Goal: Transaction & Acquisition: Purchase product/service

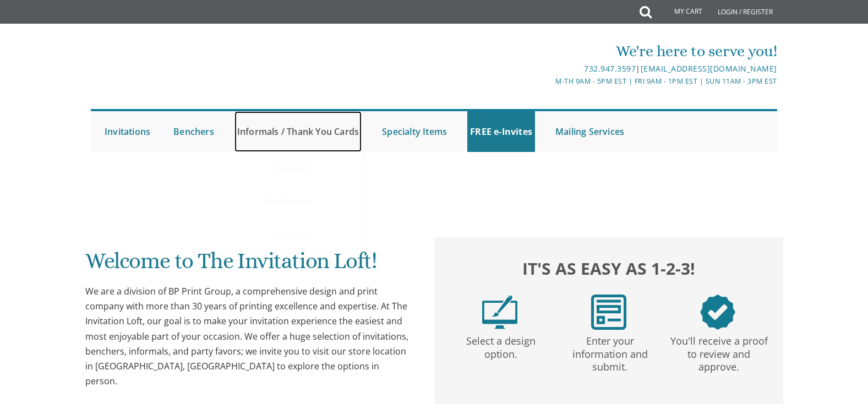
click at [329, 128] on link "Informals / Thank You Cards" at bounding box center [298, 131] width 127 height 41
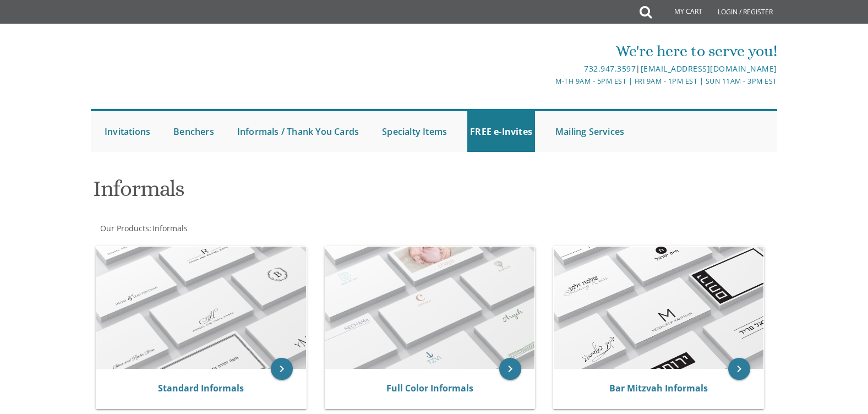
click at [294, 170] on div "Informals" at bounding box center [318, 189] width 466 height 43
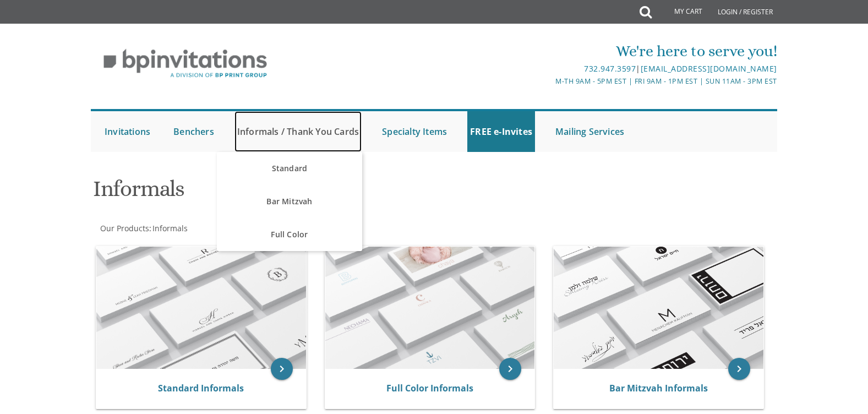
click at [330, 135] on link "Informals / Thank You Cards" at bounding box center [298, 131] width 127 height 41
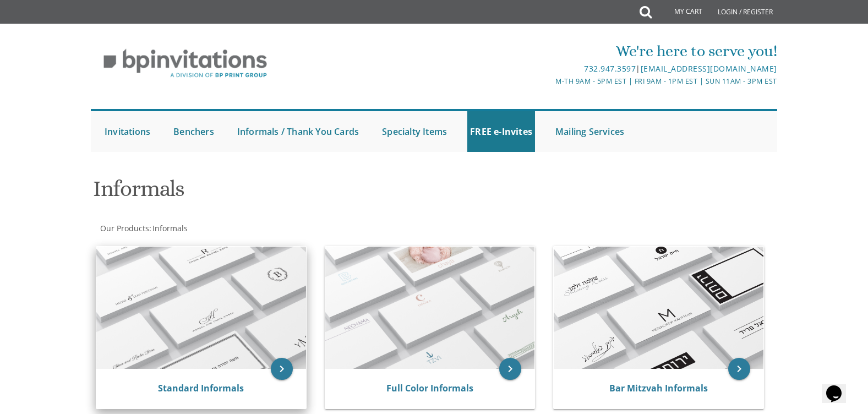
click at [211, 291] on img at bounding box center [201, 308] width 210 height 122
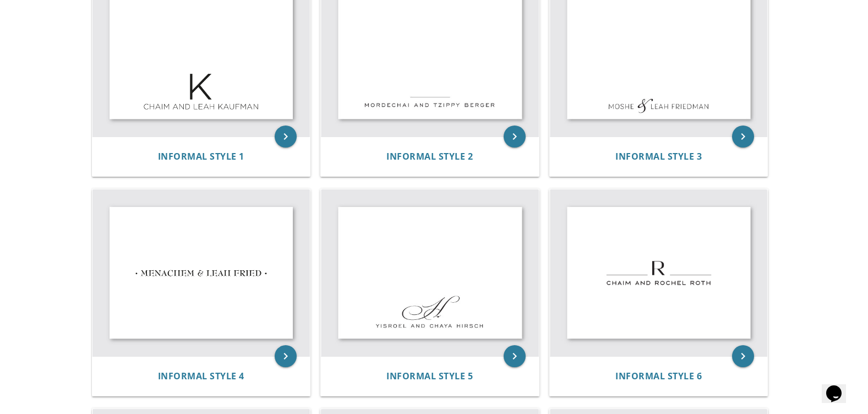
scroll to position [386, 0]
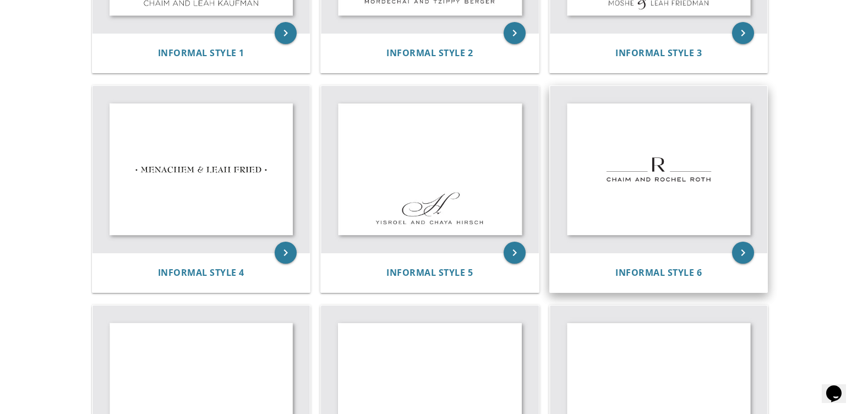
click at [712, 205] on img at bounding box center [659, 169] width 218 height 167
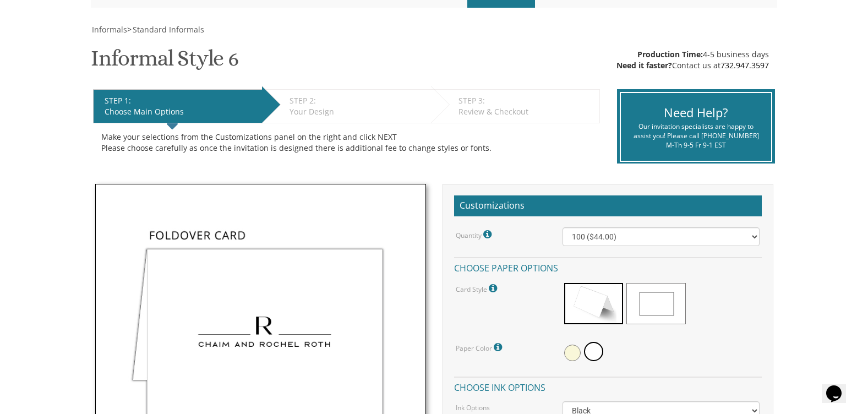
scroll to position [165, 0]
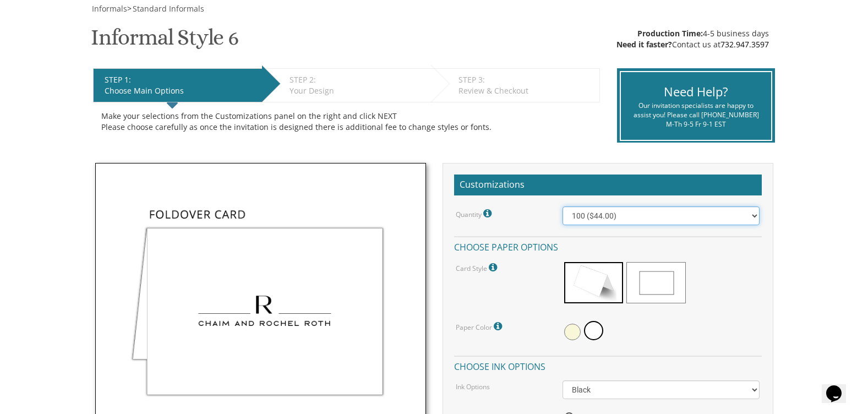
click at [716, 213] on select "100 ($44.00) 200 ($63.00) 300 ($82.00) 400 ($101.00) 500 ($120.00) 600 ($139.00…" at bounding box center [661, 215] width 197 height 19
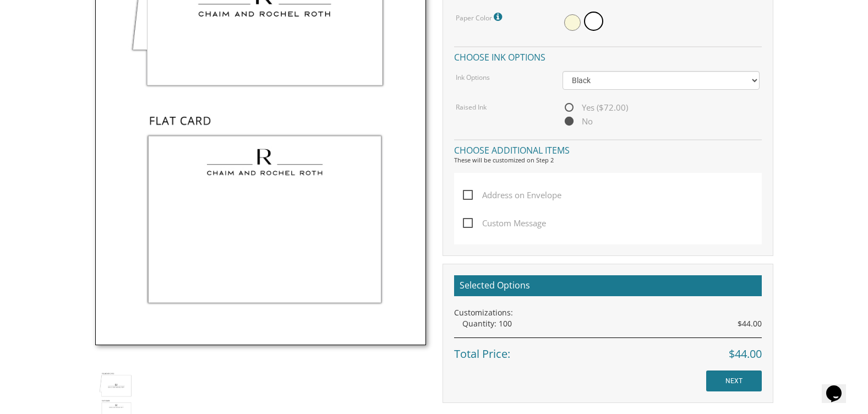
scroll to position [385, 0]
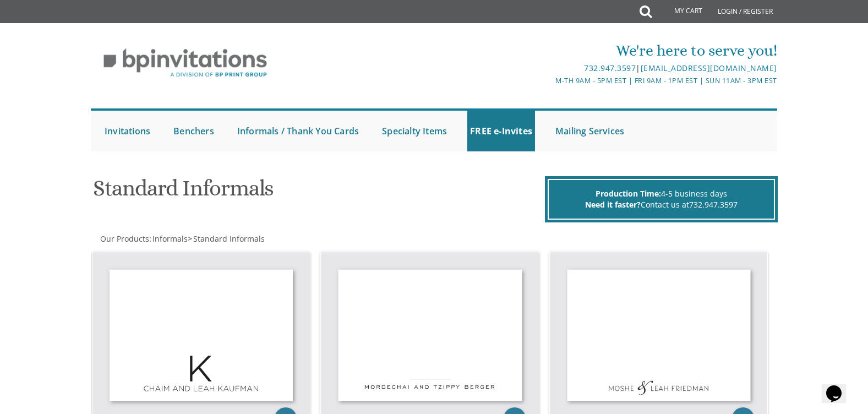
scroll to position [276, 0]
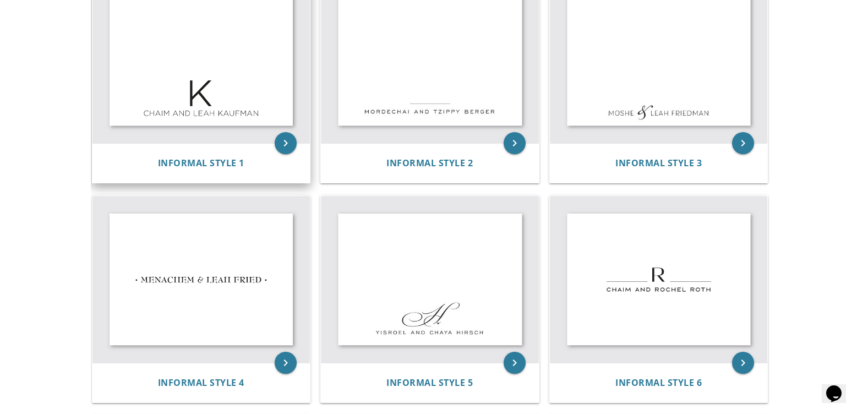
drag, startPoint x: 160, startPoint y: 55, endPoint x: 161, endPoint y: 63, distance: 8.3
click at [160, 55] on img at bounding box center [202, 60] width 218 height 167
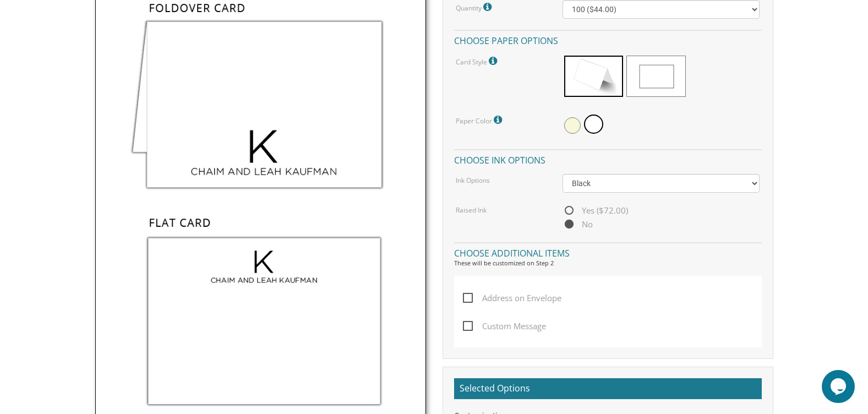
scroll to position [385, 0]
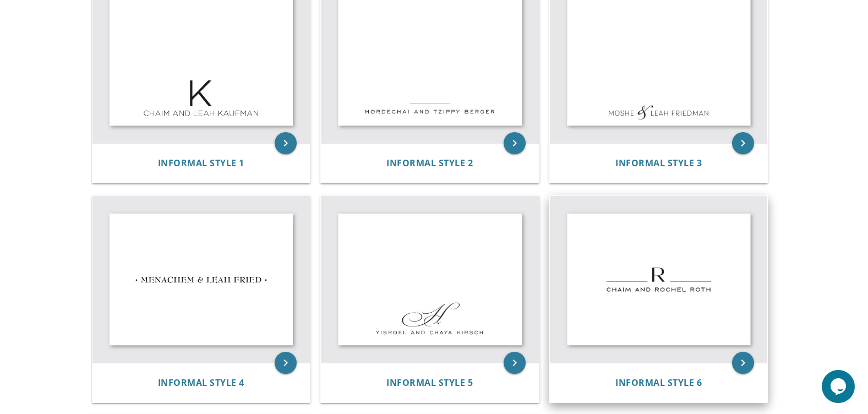
click at [669, 351] on img at bounding box center [659, 279] width 218 height 167
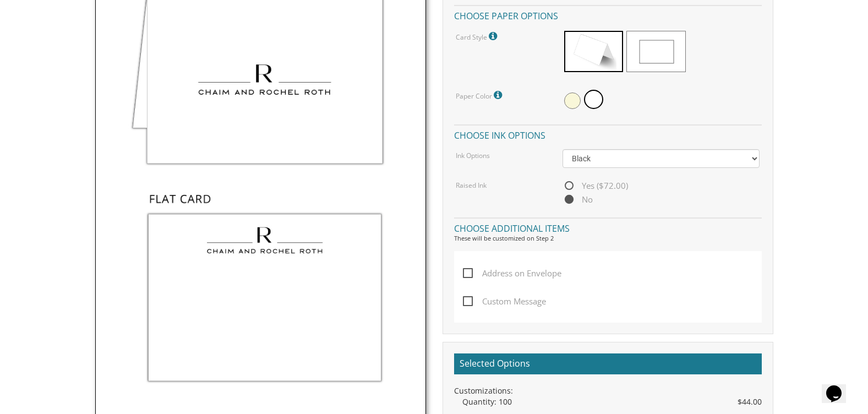
scroll to position [496, 0]
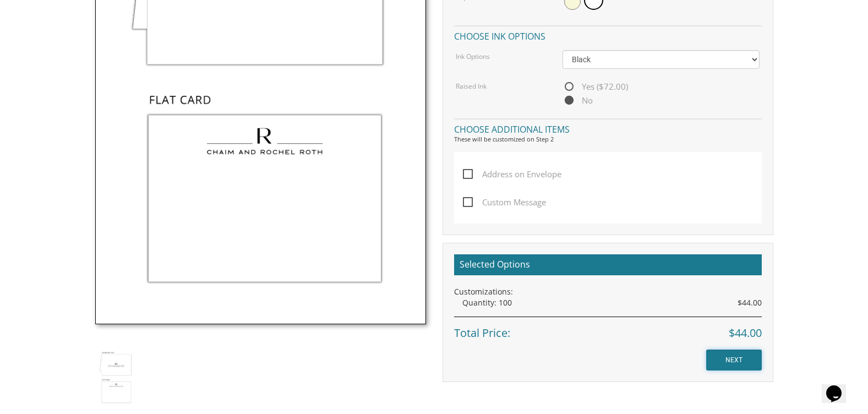
click at [741, 360] on input "NEXT" at bounding box center [734, 360] width 56 height 21
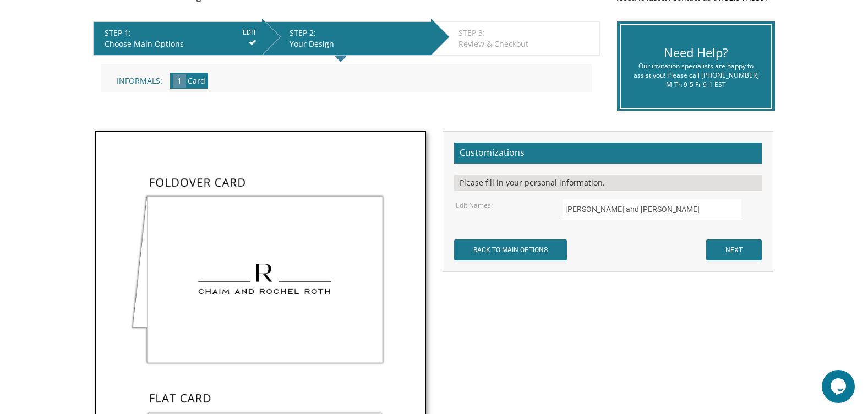
scroll to position [275, 0]
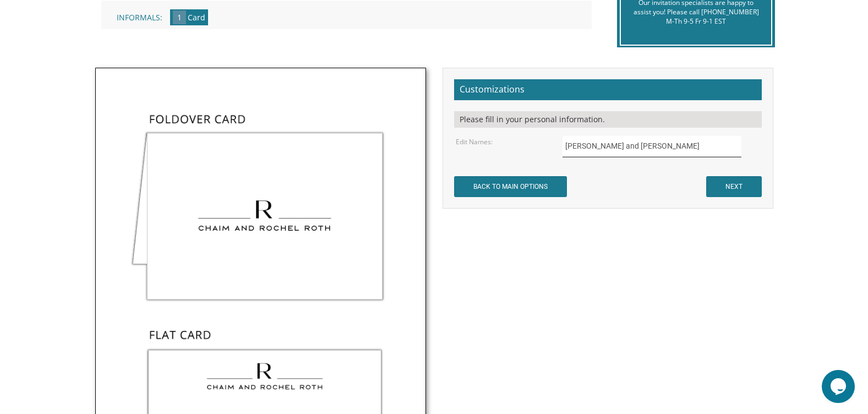
click at [603, 141] on input "Chaim and Rochel Roth" at bounding box center [652, 146] width 179 height 21
type input "Yakov Yisroel and Yehudis Mincer"
drag, startPoint x: 746, startPoint y: 367, endPoint x: 682, endPoint y: 341, distance: 68.9
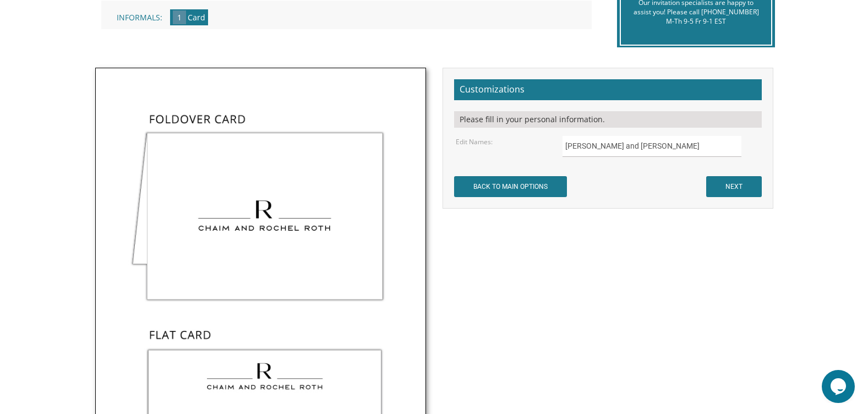
click at [742, 365] on div "Not to worry, our graphic artists will mock it up and send you a proof! Customi…" at bounding box center [434, 327] width 695 height 519
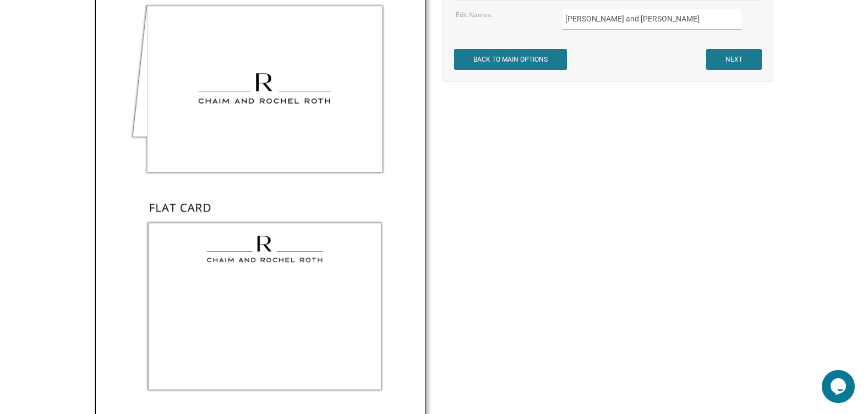
scroll to position [385, 0]
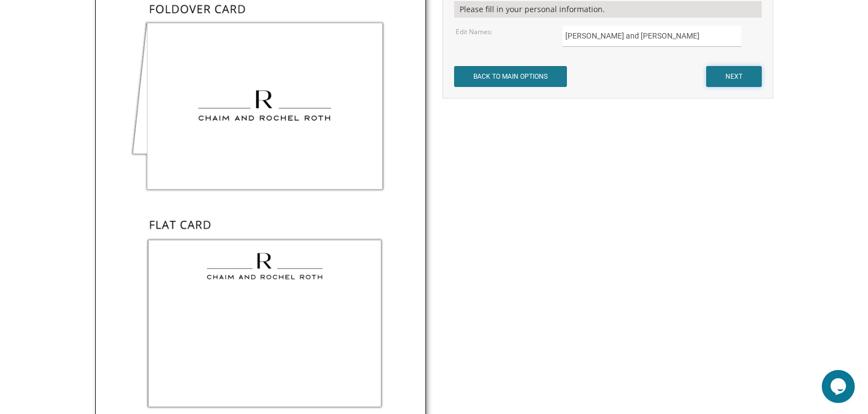
click at [742, 77] on input "NEXT" at bounding box center [734, 76] width 56 height 21
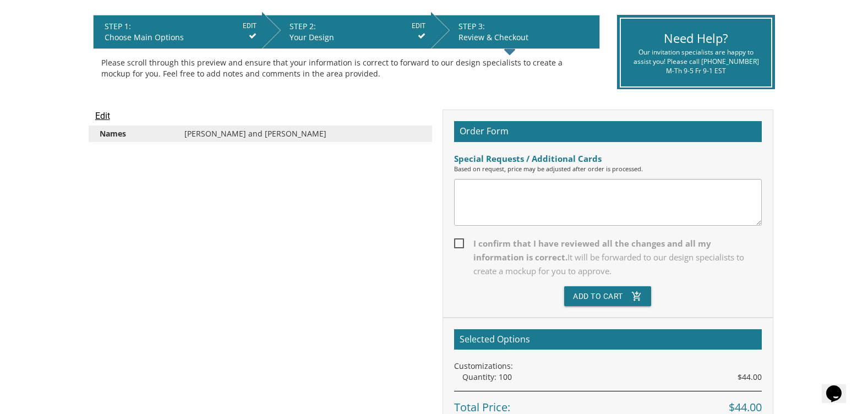
scroll to position [275, 0]
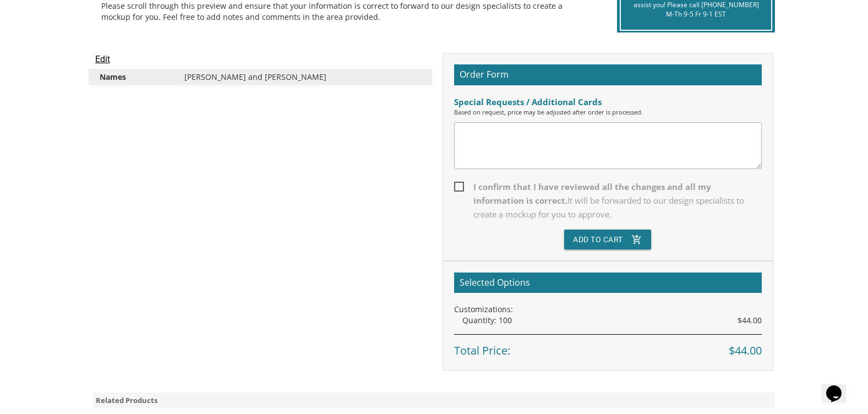
click at [458, 183] on span "I confirm that I have reviewed all the changes and all my information is correc…" at bounding box center [608, 200] width 308 height 41
click at [458, 183] on input "I confirm that I have reviewed all the changes and all my information is correc…" at bounding box center [457, 185] width 7 height 7
checkbox input "true"
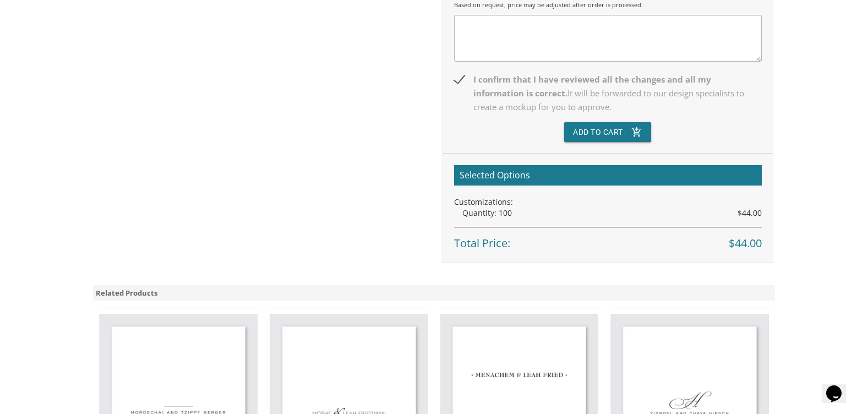
scroll to position [385, 0]
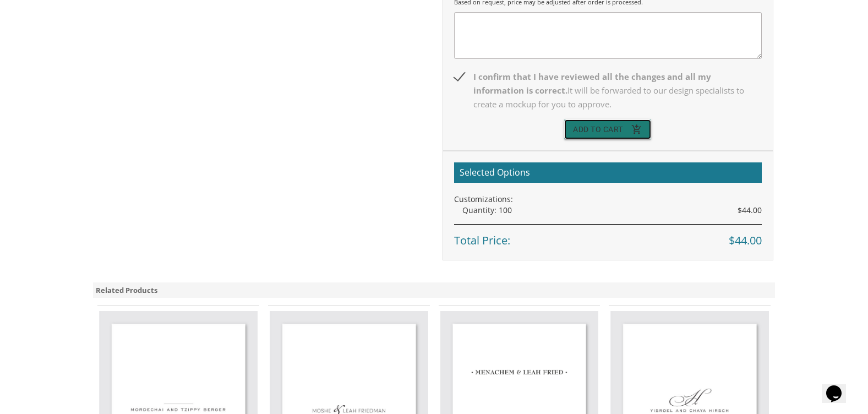
drag, startPoint x: 634, startPoint y: 124, endPoint x: 747, endPoint y: 165, distance: 120.3
click at [634, 124] on icon "add_shopping_cart" at bounding box center [637, 129] width 11 height 20
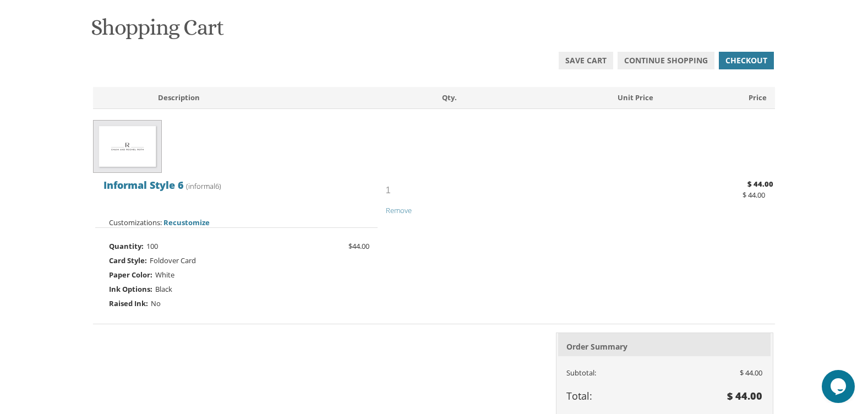
scroll to position [330, 0]
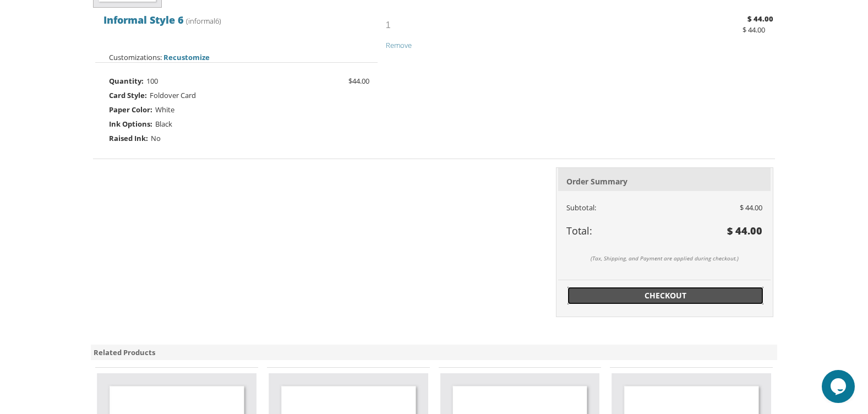
click at [696, 297] on span "Checkout" at bounding box center [665, 295] width 183 height 11
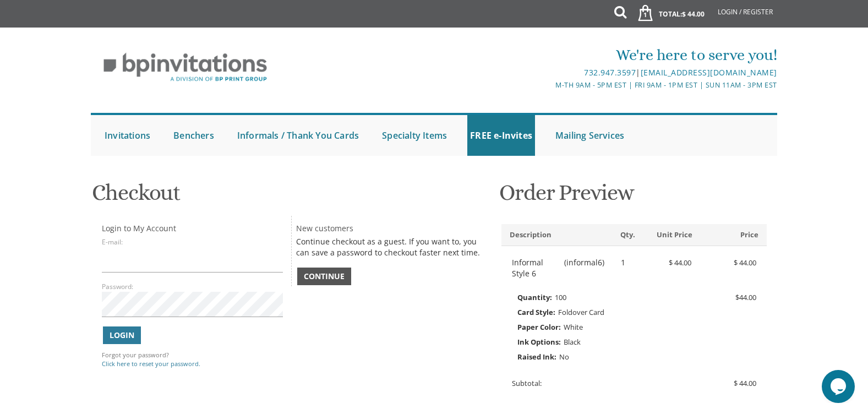
click at [325, 276] on span "Continue" at bounding box center [324, 276] width 41 height 11
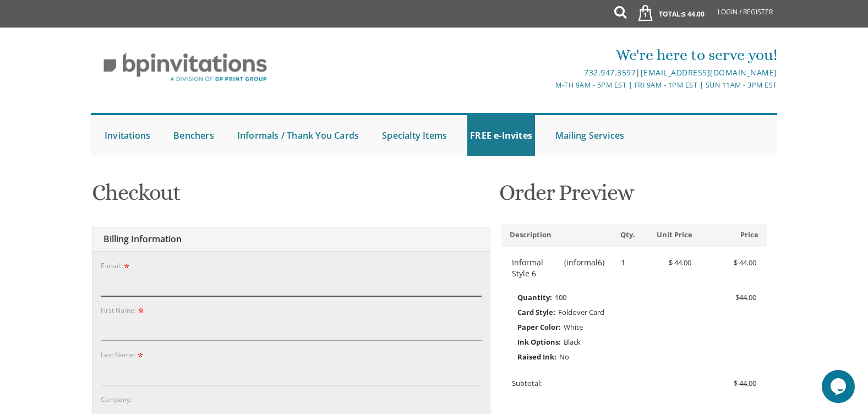
click at [322, 279] on input "E-mail:" at bounding box center [291, 283] width 381 height 25
type input "yzucker89@gmail.com"
type input "Yakov"
type input "Mincer"
type input "[STREET_ADDRESS]"
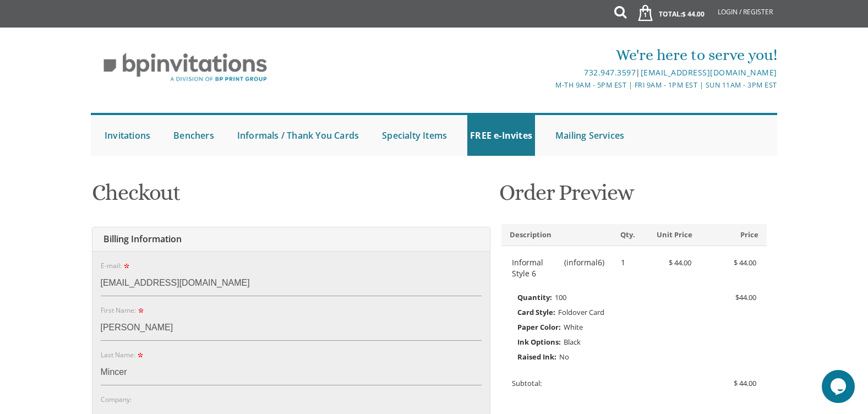
type input "Lakewood"
type input "08701"
select select "NJ"
type input "7323670493"
type input "winifred.glantz178676@outlook.com"
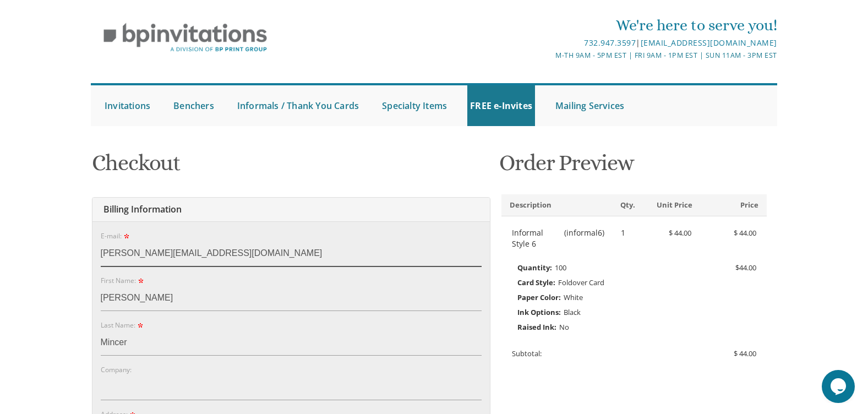
scroll to position [55, 0]
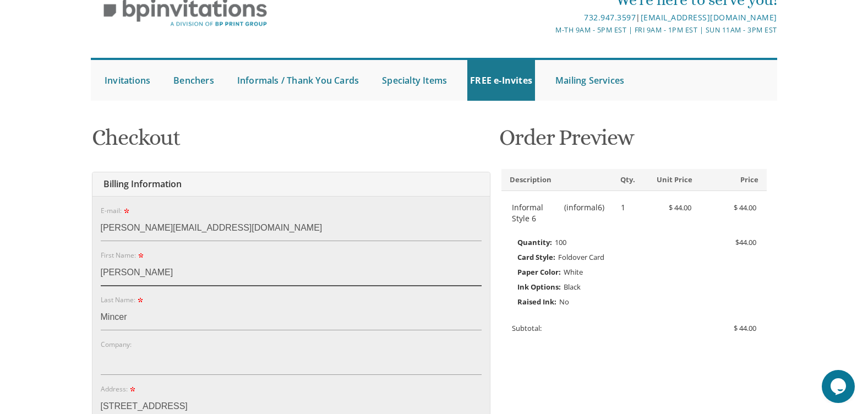
drag, startPoint x: 126, startPoint y: 274, endPoint x: 105, endPoint y: 273, distance: 20.9
click at [105, 273] on input "Yakov" at bounding box center [291, 272] width 381 height 25
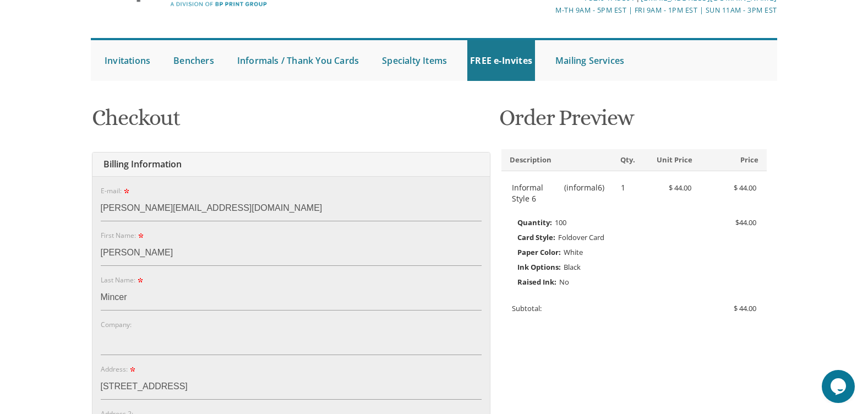
scroll to position [110, 0]
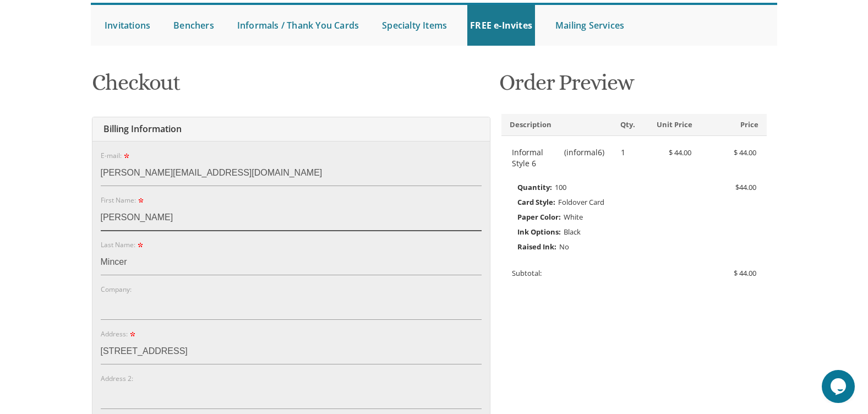
click at [179, 214] on input "YEhudis" at bounding box center [291, 217] width 381 height 25
type input "Yehudis"
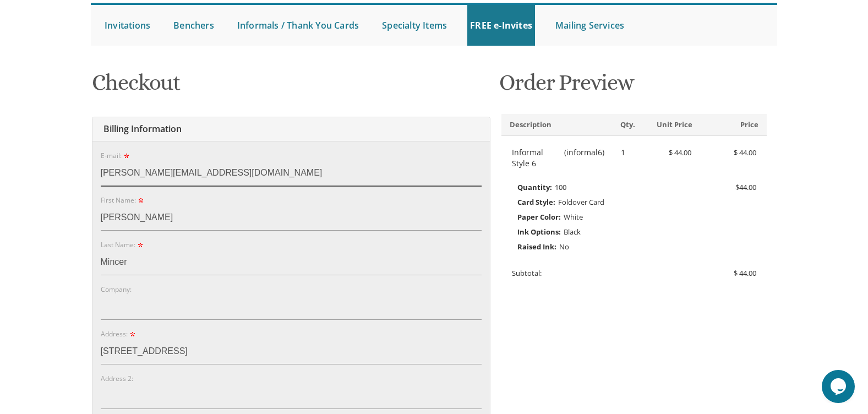
drag, startPoint x: 293, startPoint y: 172, endPoint x: -320, endPoint y: 100, distance: 617.6
click at [0, 100] on html "My Cart 1 Total: $ 44.00 $ 44.00 Informal Style 6 Qty. 1" at bounding box center [434, 97] width 868 height 414
drag, startPoint x: 167, startPoint y: 153, endPoint x: -523, endPoint y: 134, distance: 690.2
click at [0, 134] on html "My Cart 1 Total: $ 44.00 $ 44.00 Informal Style 6 Qty. 1" at bounding box center [434, 97] width 868 height 414
drag, startPoint x: 292, startPoint y: 167, endPoint x: -268, endPoint y: 181, distance: 560.1
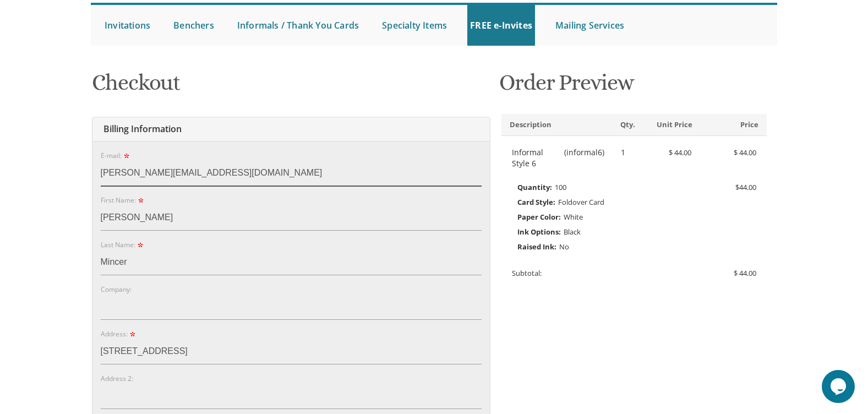
click at [0, 181] on html "My Cart 1 Total: $ 44.00 $ 44.00 Informal Style 6 Qty. 1" at bounding box center [434, 97] width 868 height 414
click at [268, 176] on input "winifred.glantz178676@outlook.com" at bounding box center [291, 173] width 381 height 25
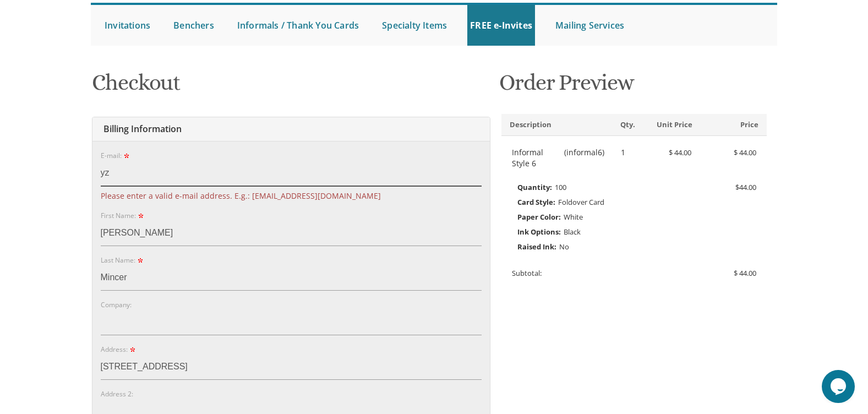
type input "yzucker89@gmail.com"
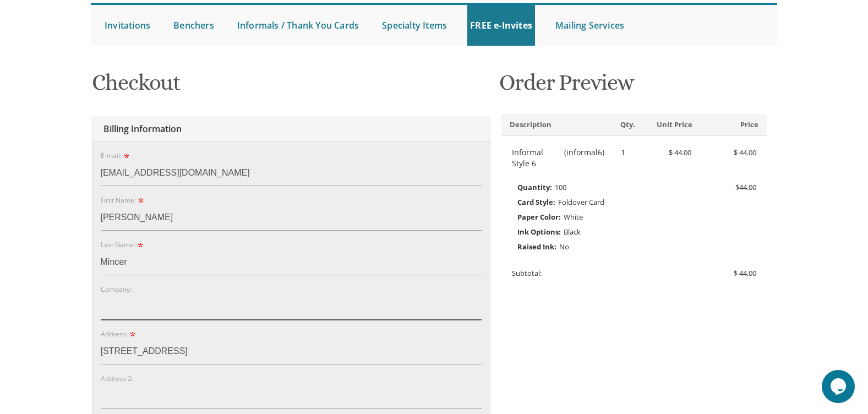
click at [243, 296] on input "Company:" at bounding box center [291, 307] width 381 height 25
click at [324, 313] on input "Company:" at bounding box center [291, 307] width 381 height 25
drag, startPoint x: 18, startPoint y: 317, endPoint x: 31, endPoint y: 313, distance: 13.9
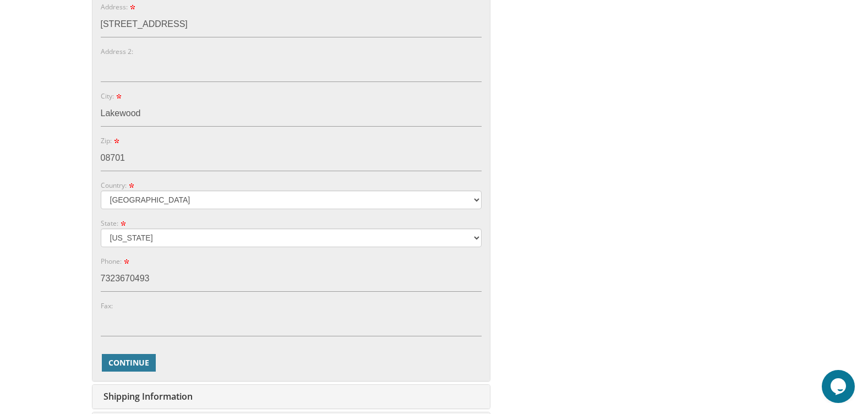
scroll to position [440, 0]
drag, startPoint x: 179, startPoint y: 281, endPoint x: -374, endPoint y: 281, distance: 553.9
type input "4439290274"
click at [29, 240] on body "My Cart 1 Total: $ 44.00 $ 44.00 Informal Style 6 Qty. 1" at bounding box center [434, 126] width 868 height 1132
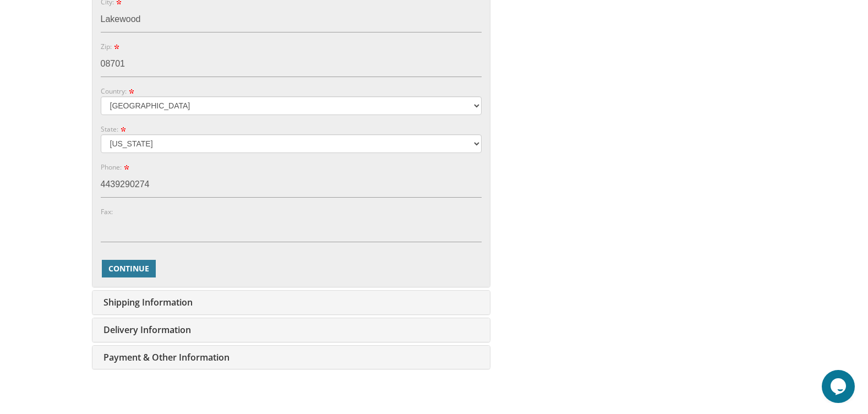
scroll to position [551, 0]
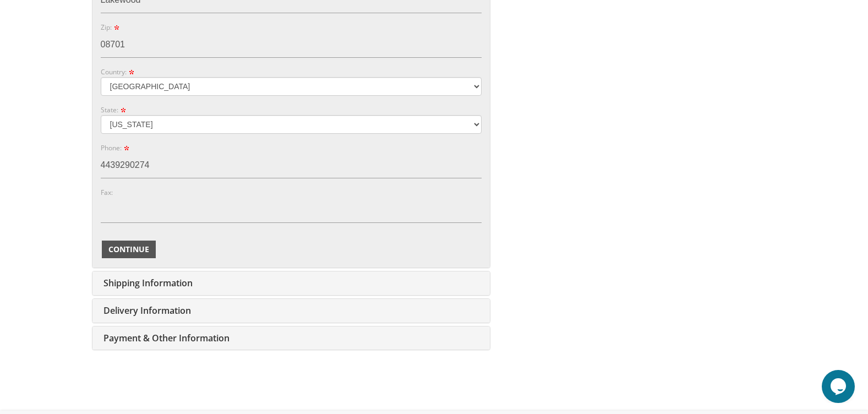
click at [122, 257] on button "Continue" at bounding box center [129, 250] width 54 height 18
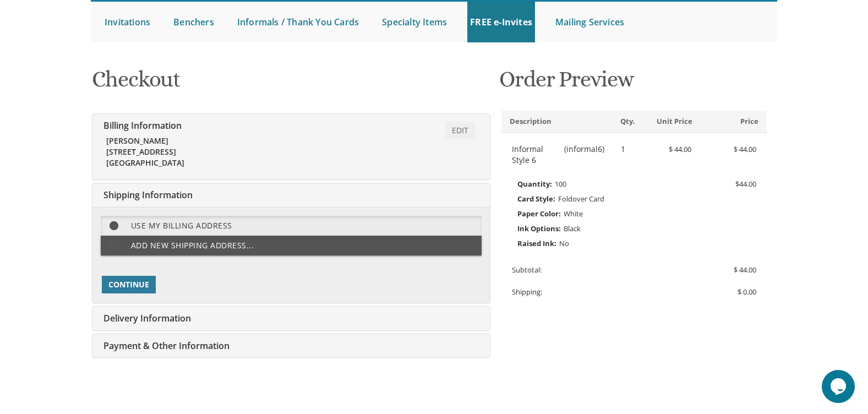
scroll to position [111, 0]
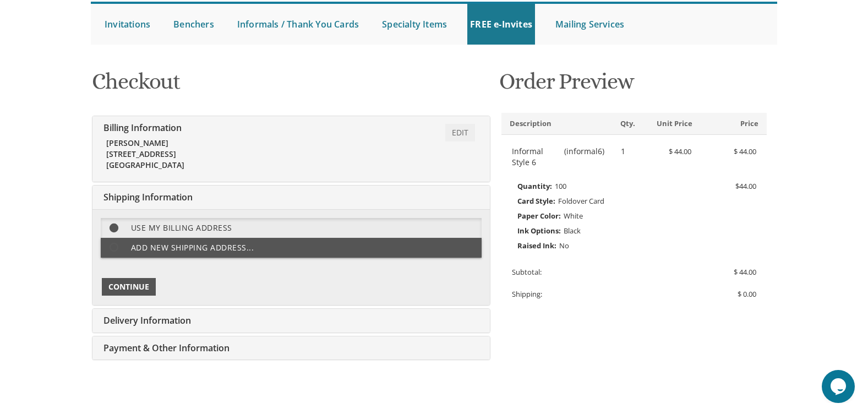
click at [148, 287] on span "Continue" at bounding box center [128, 286] width 41 height 11
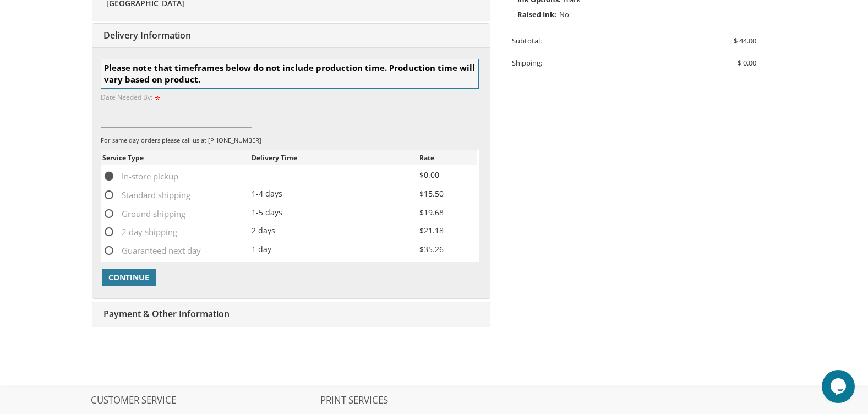
scroll to position [346, 0]
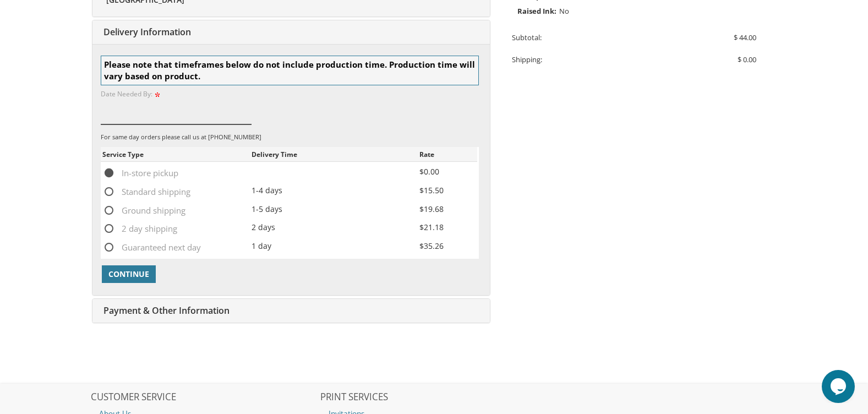
click at [135, 117] on input at bounding box center [176, 111] width 151 height 25
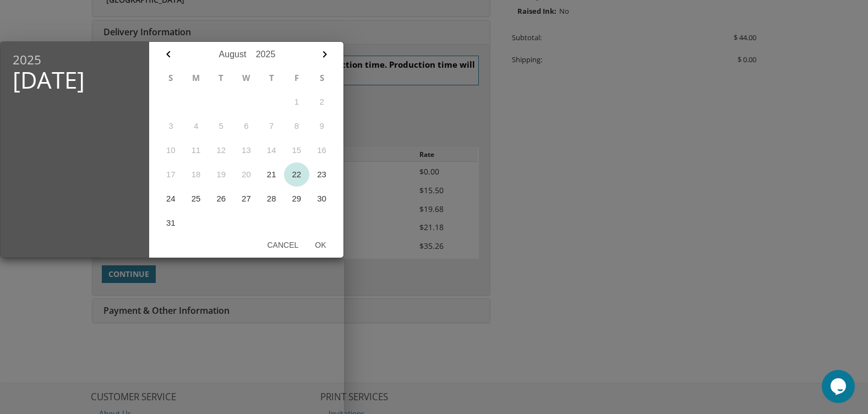
click at [301, 175] on button "22" at bounding box center [296, 174] width 25 height 24
click at [115, 272] on div "2025 Fri, Aug 22 August January February March April May June July August Septe…" at bounding box center [172, 227] width 344 height 373
click at [276, 181] on button "21" at bounding box center [271, 174] width 25 height 24
click at [307, 173] on button "22" at bounding box center [296, 174] width 25 height 24
click at [275, 183] on button "21" at bounding box center [271, 174] width 25 height 24
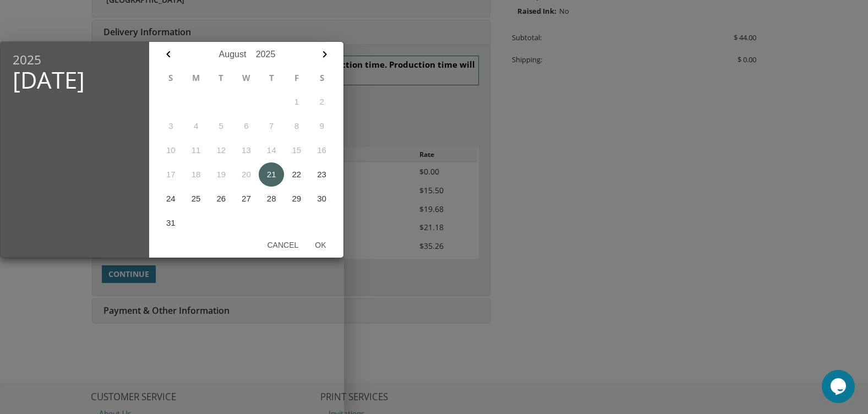
click at [266, 171] on button "21" at bounding box center [271, 174] width 25 height 24
click at [154, 279] on div "2025 Thu, Aug 21 August January February March April May June July August Septe…" at bounding box center [172, 227] width 344 height 373
click at [327, 247] on button "Ok" at bounding box center [321, 245] width 28 height 20
type input "Aug 21, 2025"
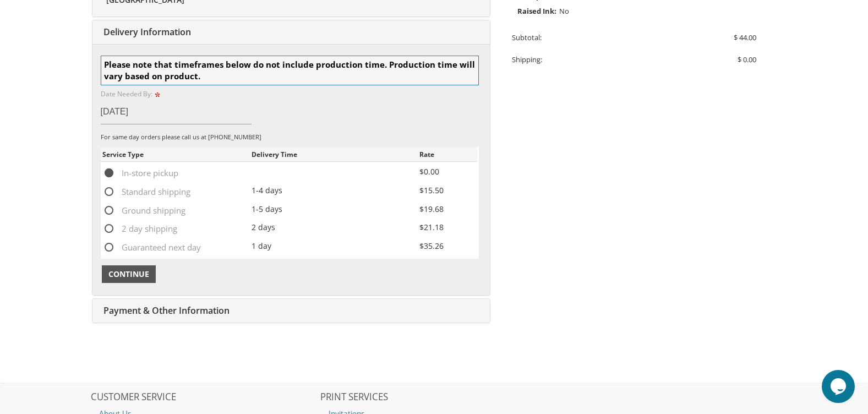
click at [136, 282] on button "Continue" at bounding box center [129, 274] width 54 height 18
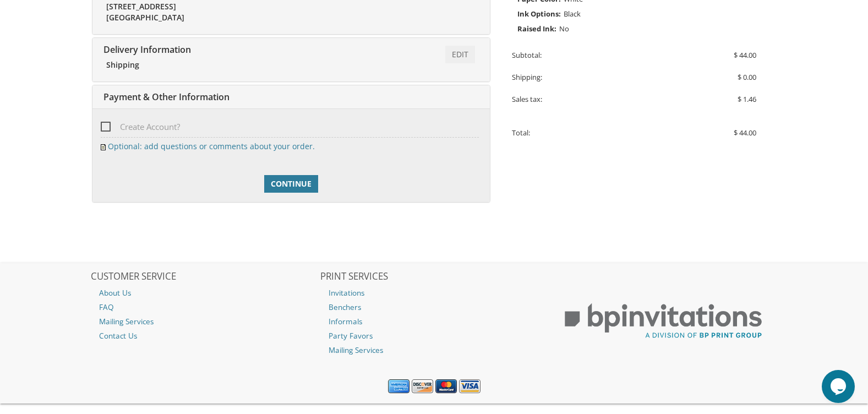
scroll to position [348, 0]
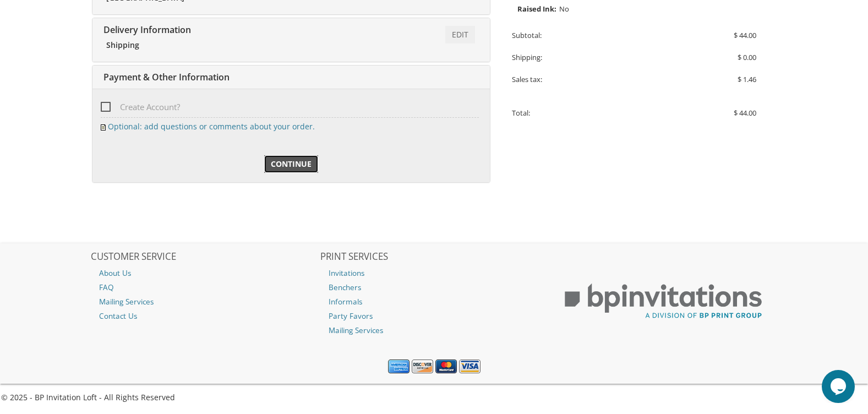
click at [297, 167] on span "Continue" at bounding box center [291, 164] width 41 height 11
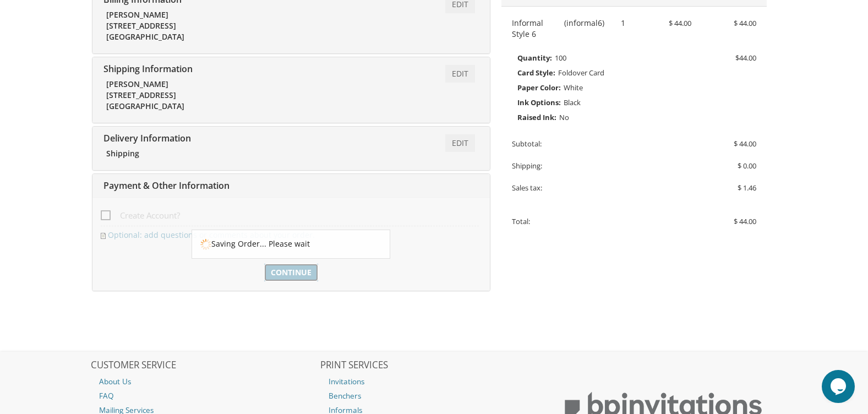
scroll to position [73, 0]
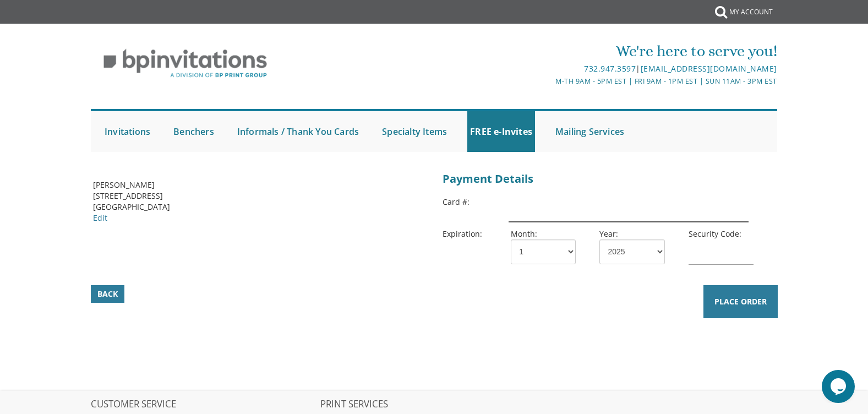
click at [568, 204] on input "text" at bounding box center [629, 209] width 240 height 25
type input "4147099977963139"
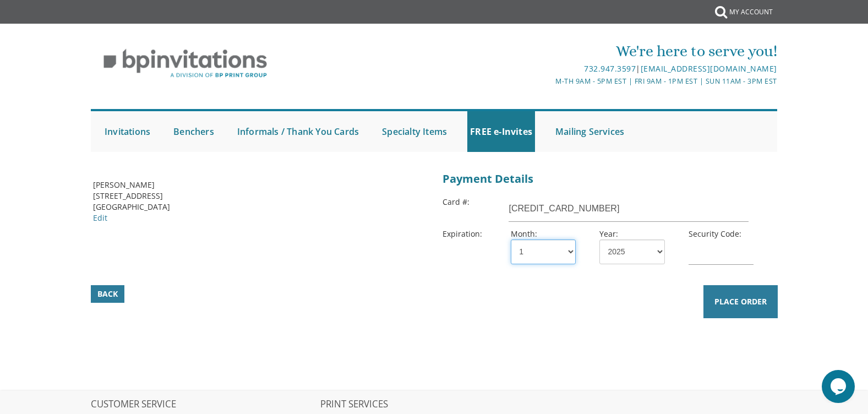
click at [552, 245] on select "1 2 3 4 5 6 7 8 9 10 11 12" at bounding box center [543, 252] width 65 height 25
select select "12"
click at [511, 240] on select "1 2 3 4 5 6 7 8 9 10 11 12" at bounding box center [543, 252] width 65 height 25
click at [614, 257] on select "2025 2026 2027 2028 2029 2030 2031 2032 2033 2034 2035" at bounding box center [632, 252] width 65 height 25
select select "26"
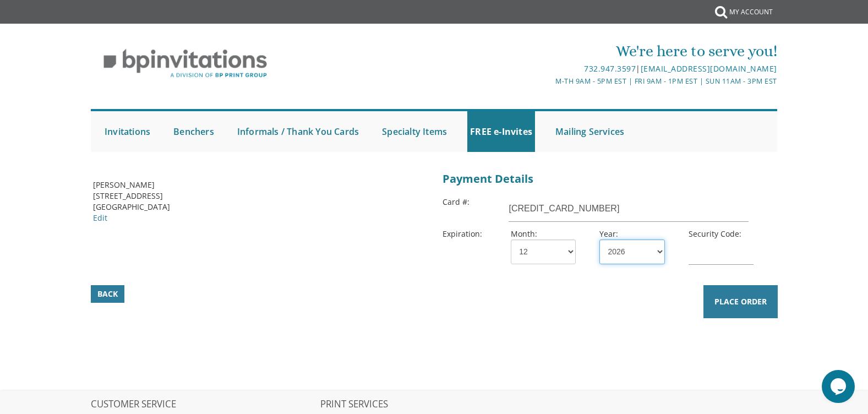
click at [600, 240] on select "2025 2026 2027 2028 2029 2030 2031 2032 2033 2034 2035" at bounding box center [632, 252] width 65 height 25
click at [718, 254] on input "text" at bounding box center [721, 252] width 65 height 25
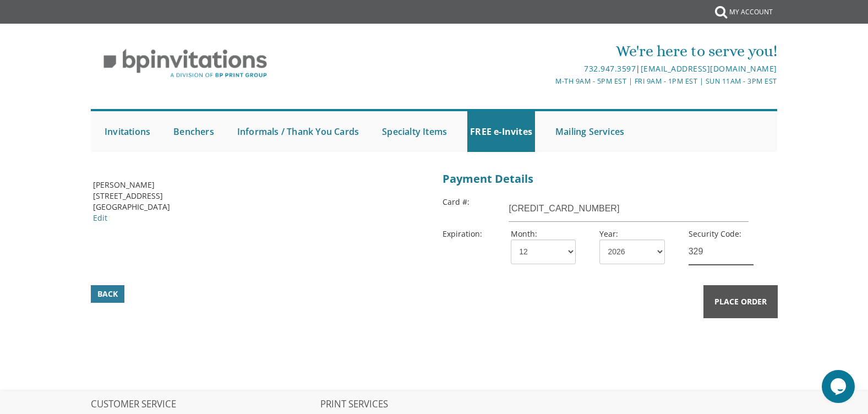
type input "329"
click at [745, 310] on button "Place Order" at bounding box center [741, 301] width 74 height 33
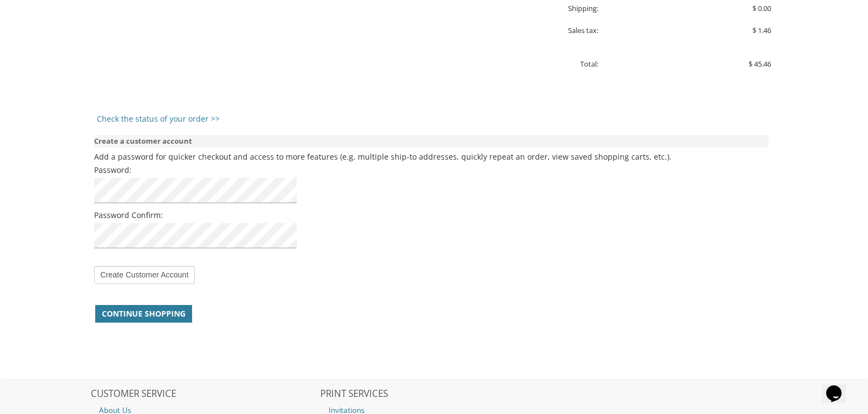
scroll to position [908, 0]
